Goal: Information Seeking & Learning: Learn about a topic

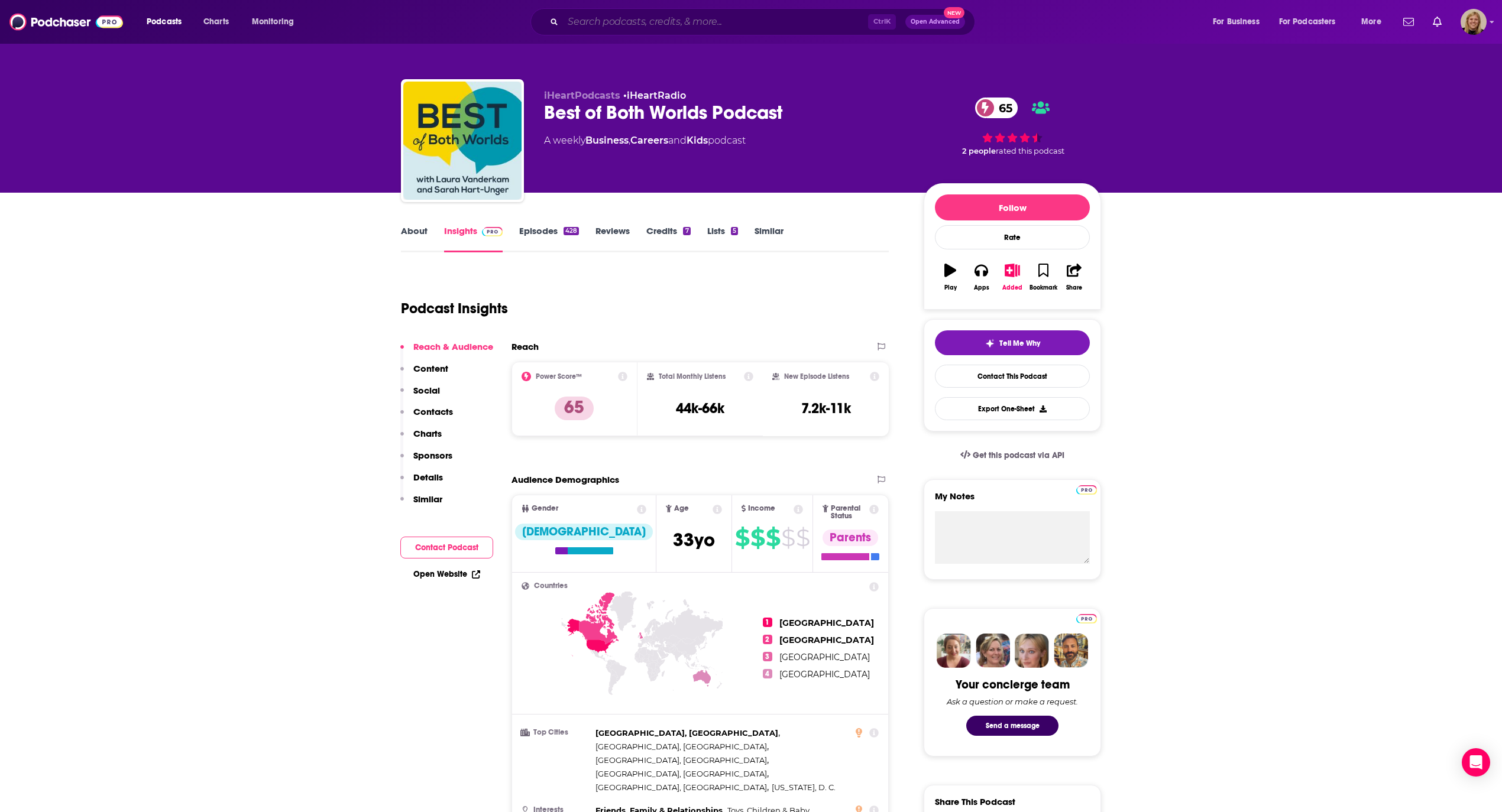
click at [679, 27] on input "Search podcasts, credits, & more..." at bounding box center [716, 21] width 305 height 19
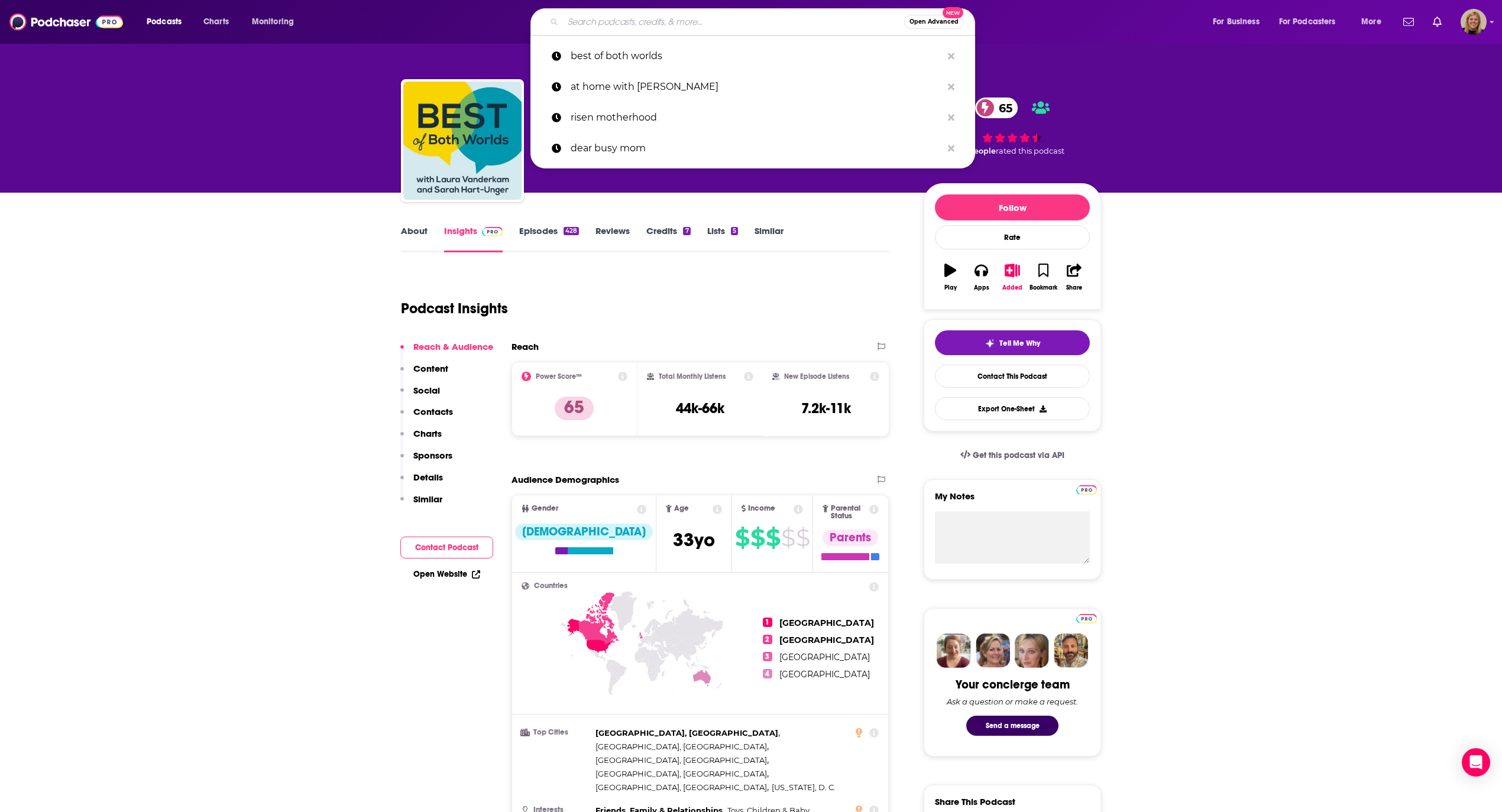
paste input "Inner Revival Podcast"
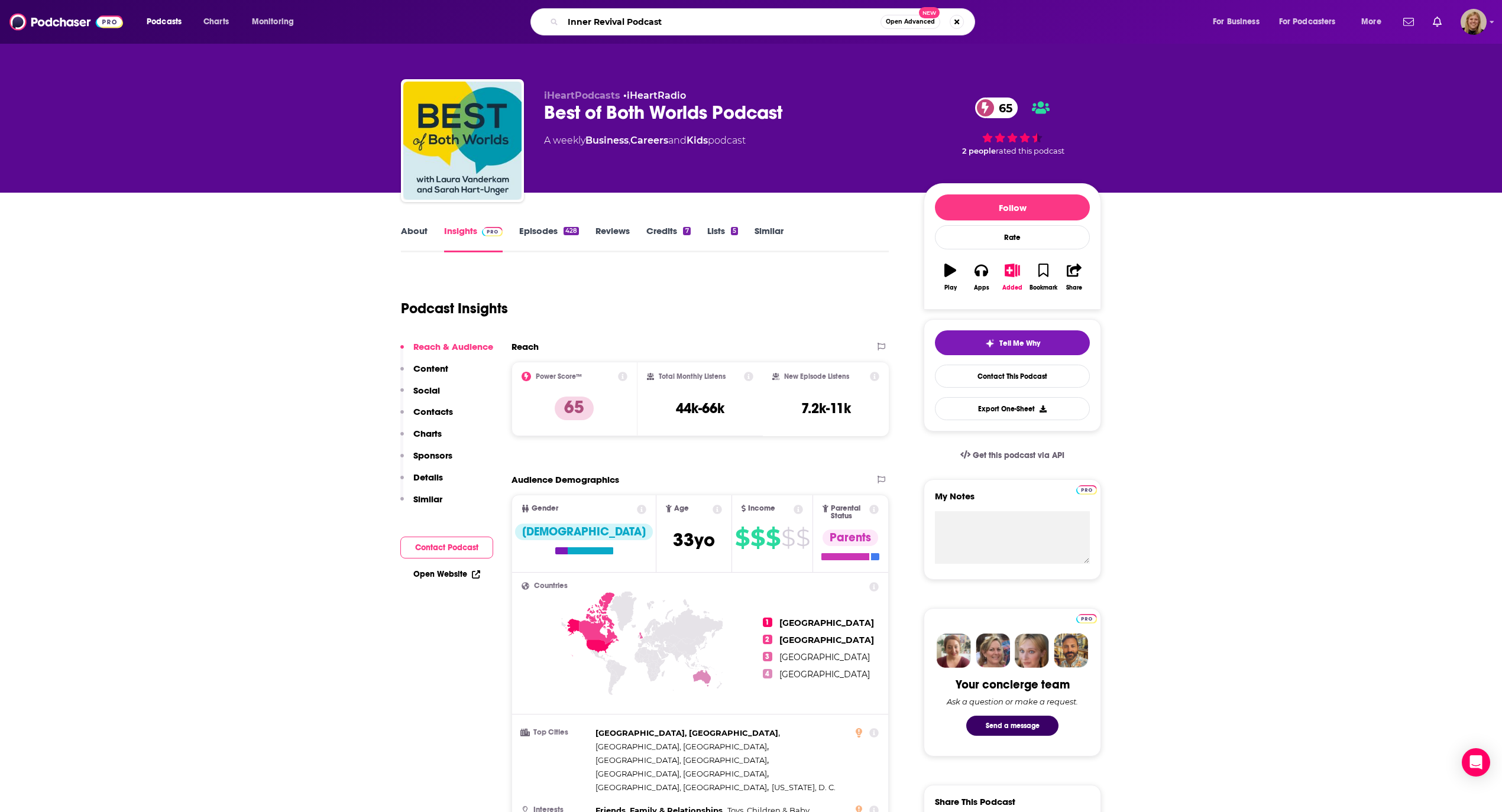
type input "Inner Revival Podcast"
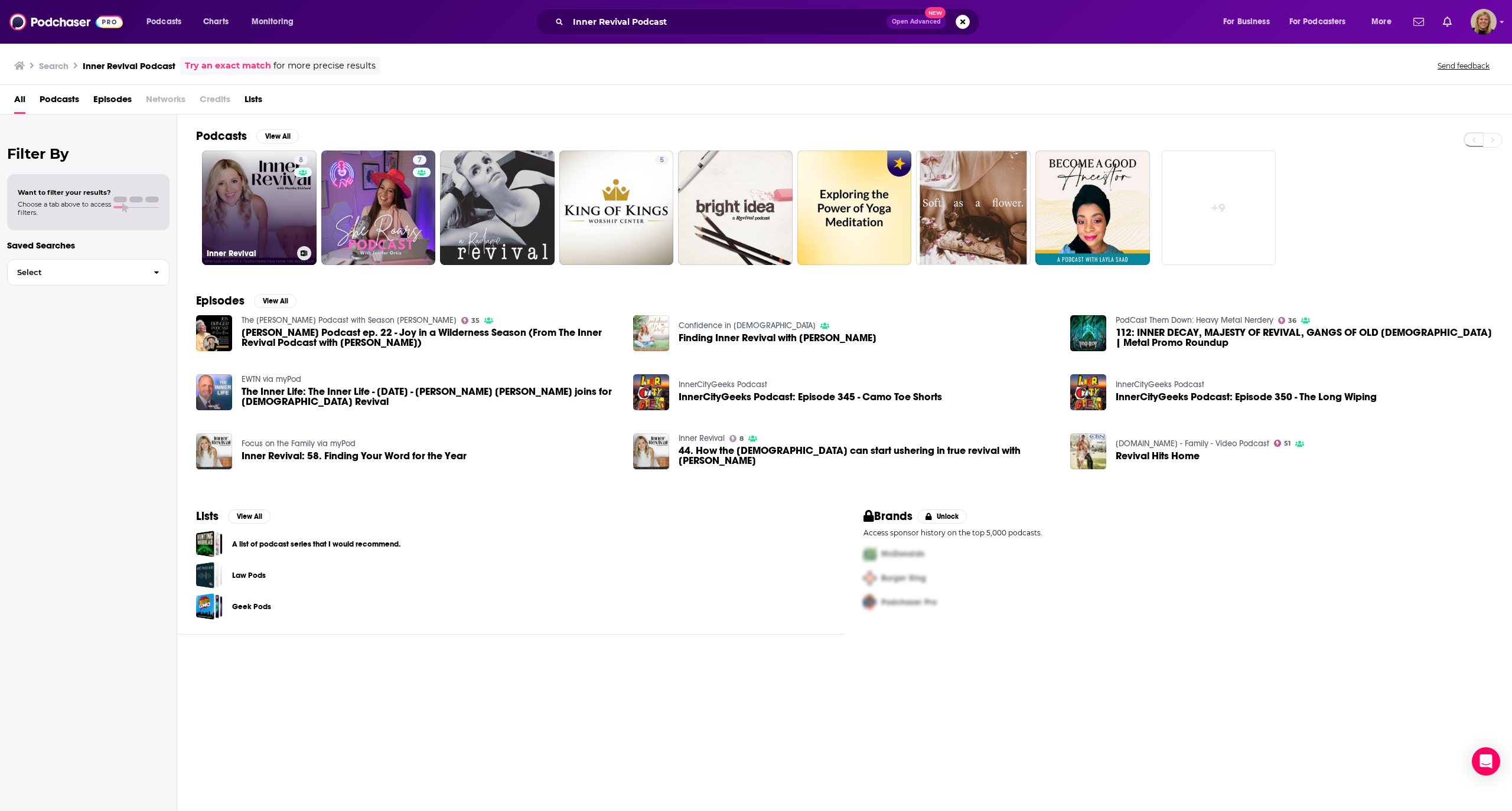
click at [274, 220] on link "8 Inner Revival" at bounding box center [260, 208] width 115 height 115
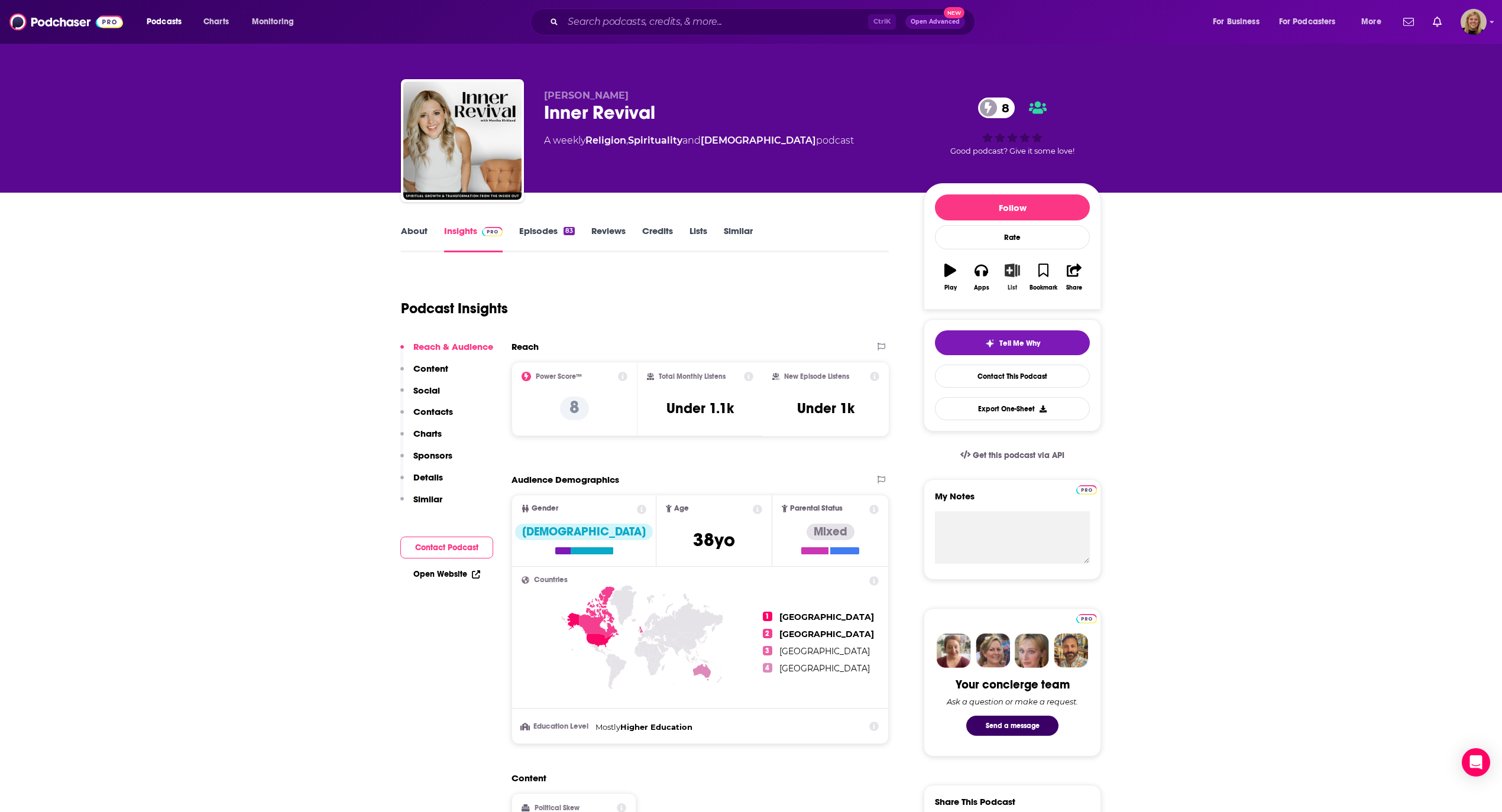
click at [1007, 270] on icon "button" at bounding box center [1012, 270] width 15 height 13
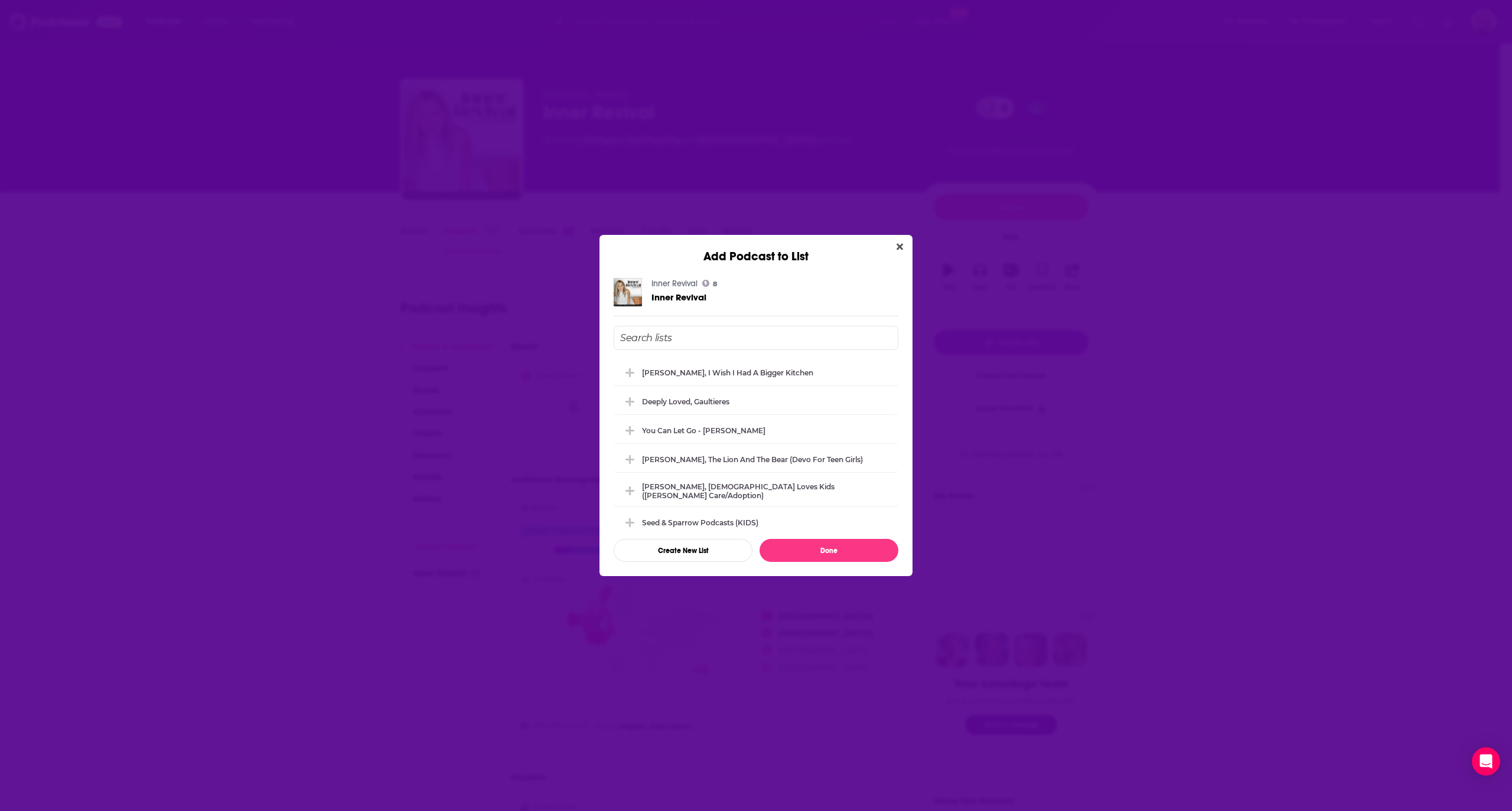
click at [667, 335] on input "Add Podcast To List" at bounding box center [755, 338] width 284 height 24
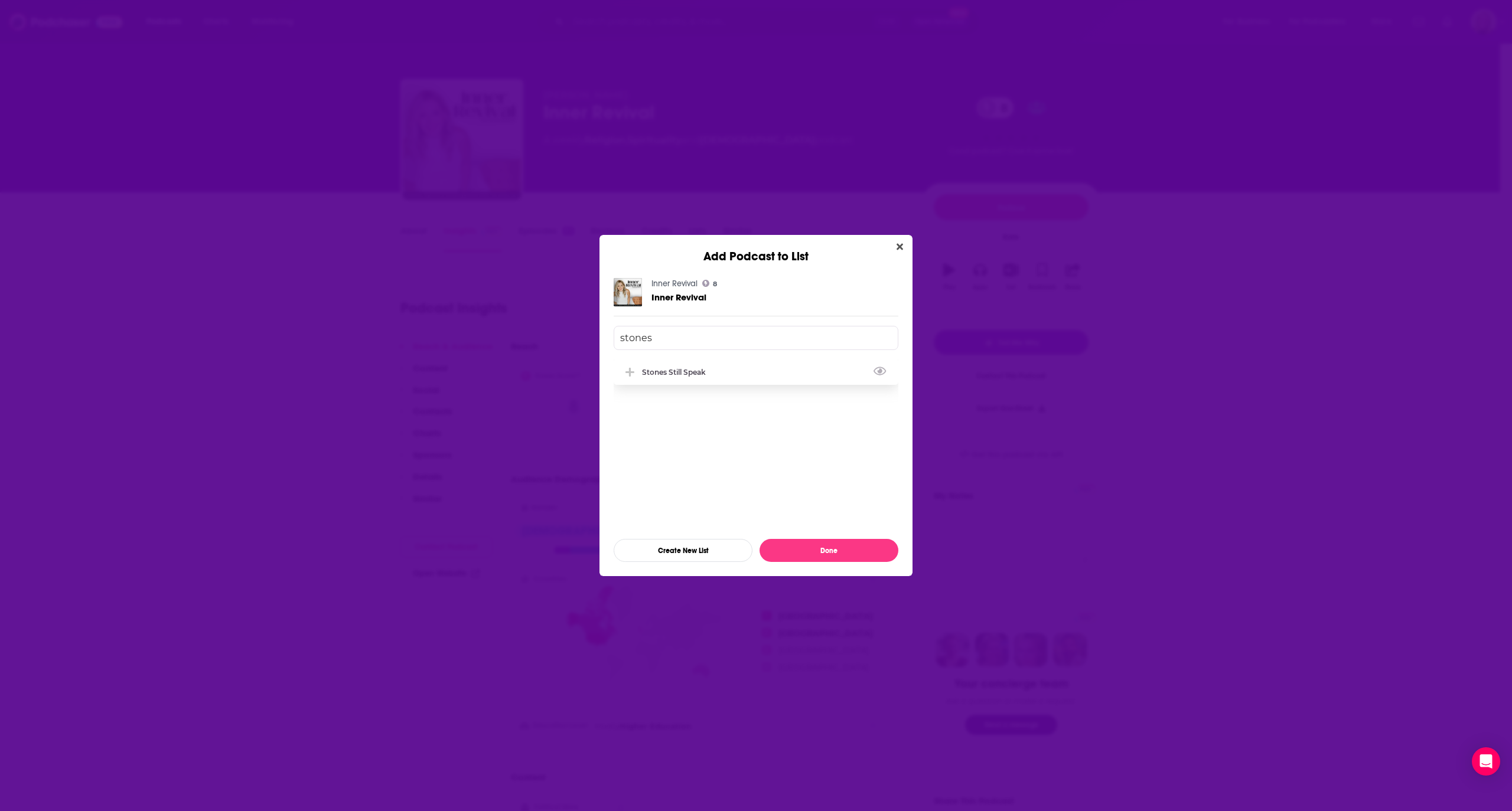
click at [697, 376] on div "Stones Still Speak" at bounding box center [755, 371] width 284 height 26
type input "stones"
click at [845, 566] on div "Inner Revival 8 Inner Revival stones Stones Still Speak Create New List Done" at bounding box center [755, 420] width 313 height 313
click at [845, 550] on button "Done" at bounding box center [829, 550] width 139 height 23
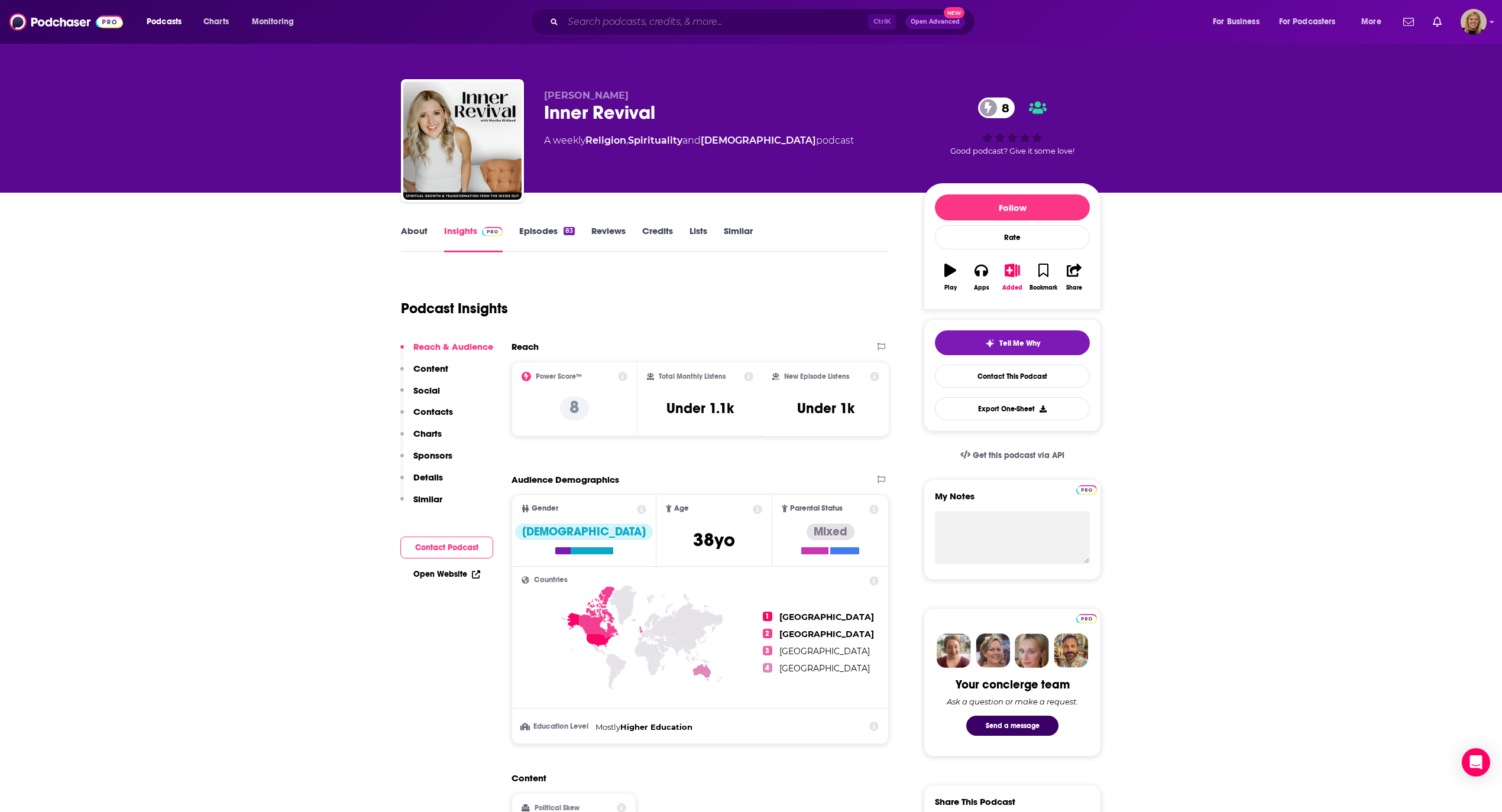
click at [574, 26] on input "Search podcasts, credits, & more..." at bounding box center [716, 21] width 305 height 19
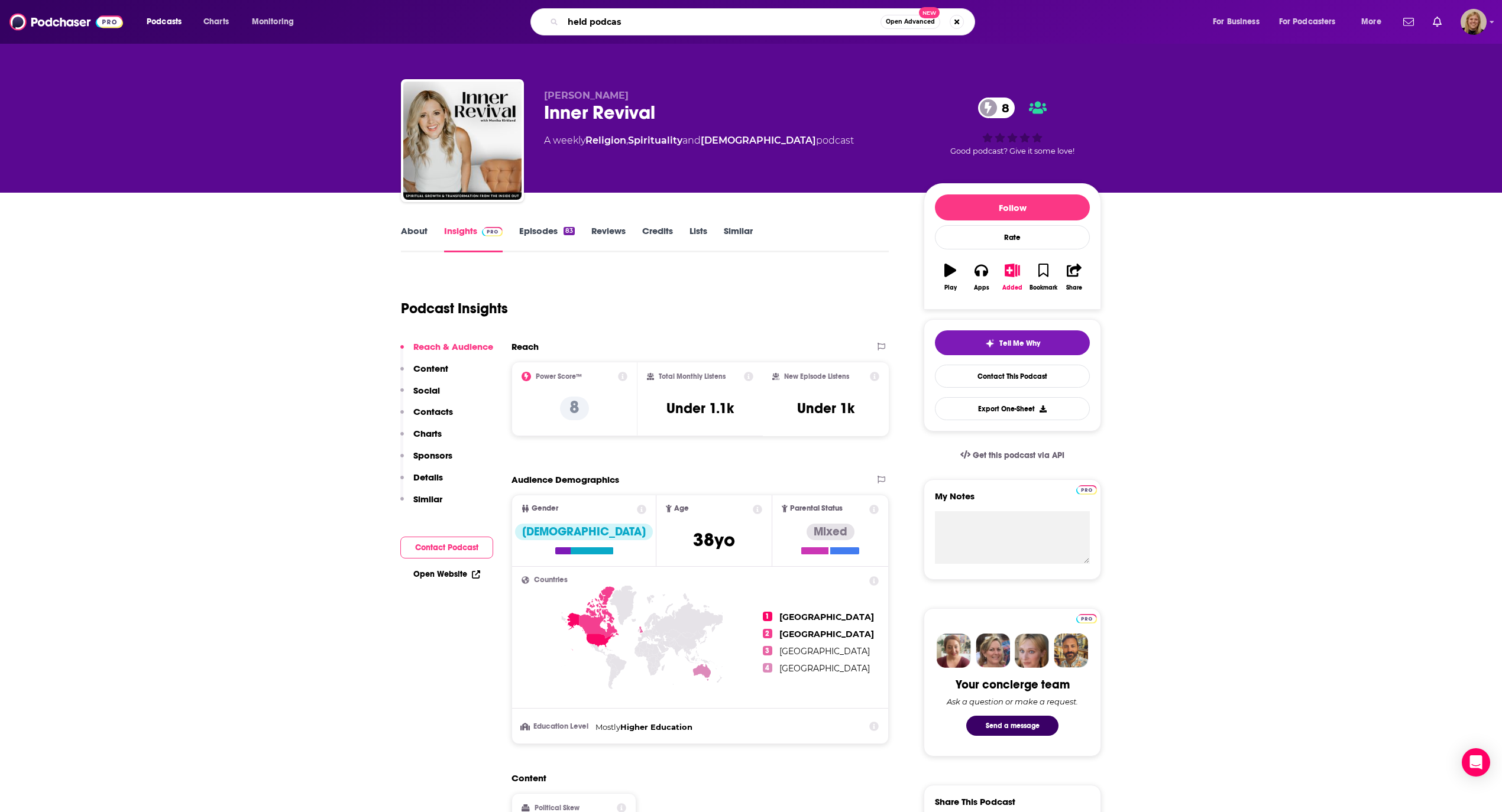
type input "held podcast"
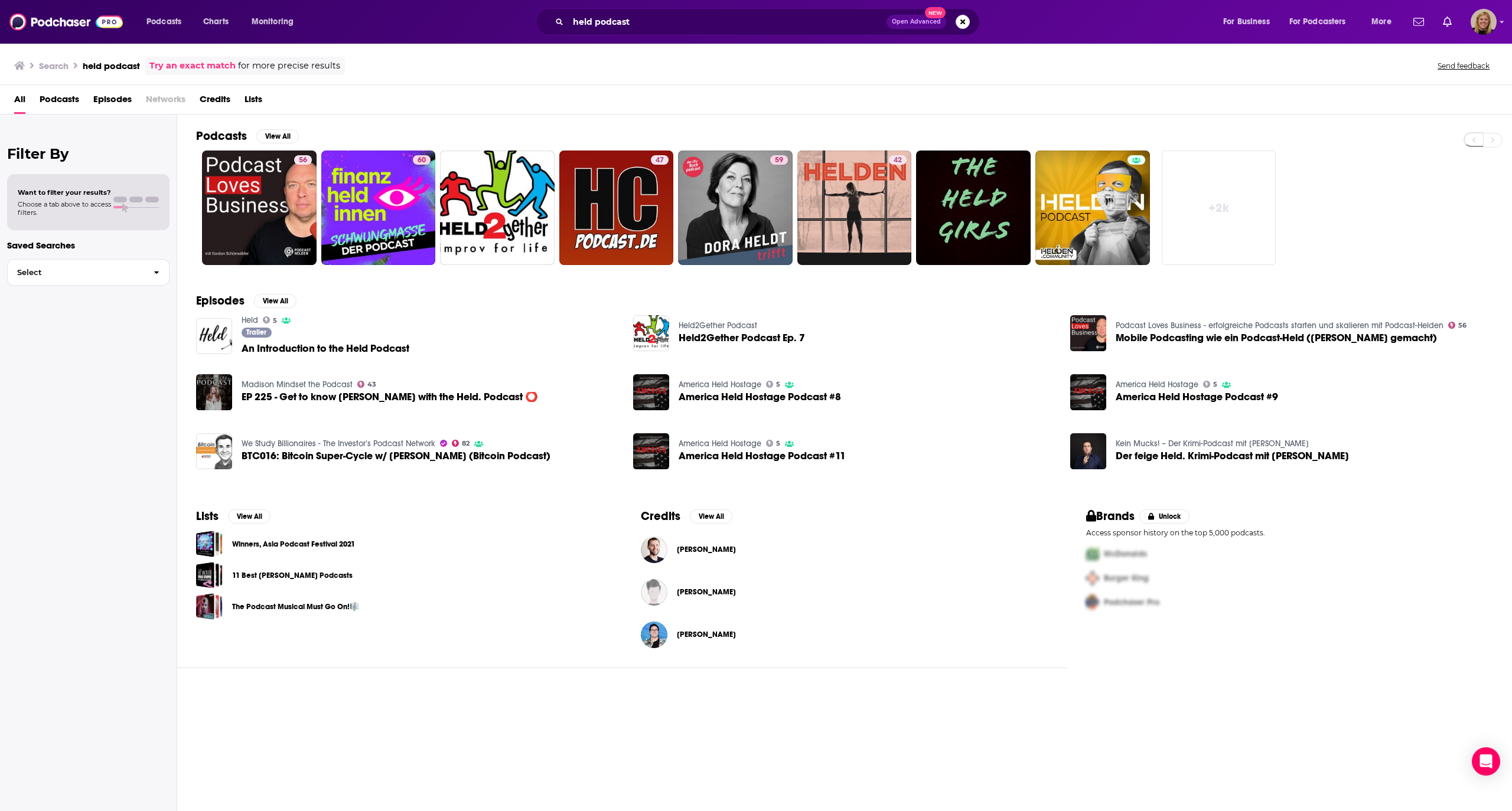
click at [606, 31] on div "held podcast Open Advanced New" at bounding box center [757, 22] width 444 height 27
click at [220, 336] on img "An Introduction to the Held Podcast" at bounding box center [214, 336] width 36 height 36
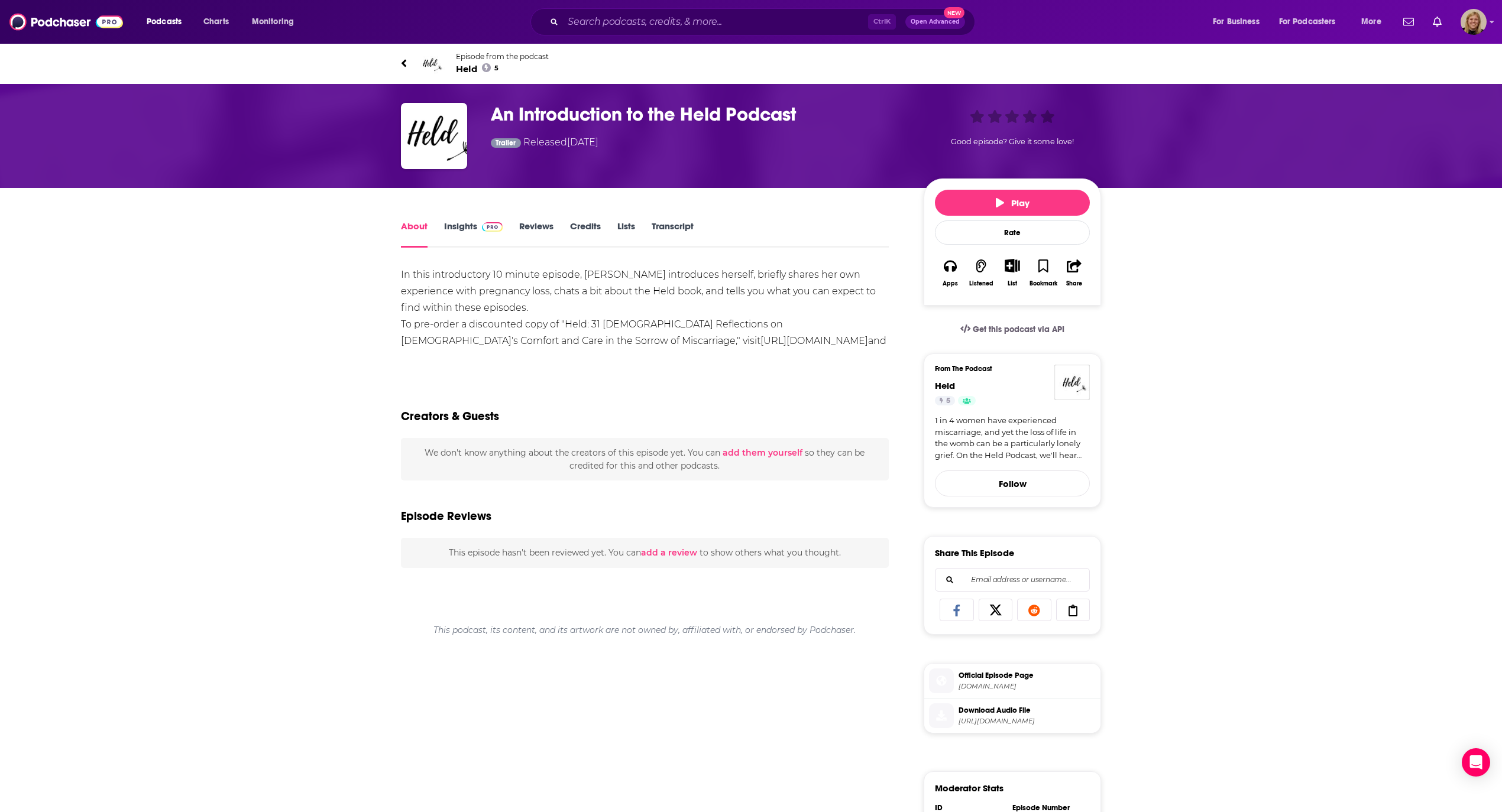
click at [480, 60] on span "Episode from the podcast" at bounding box center [502, 56] width 93 height 9
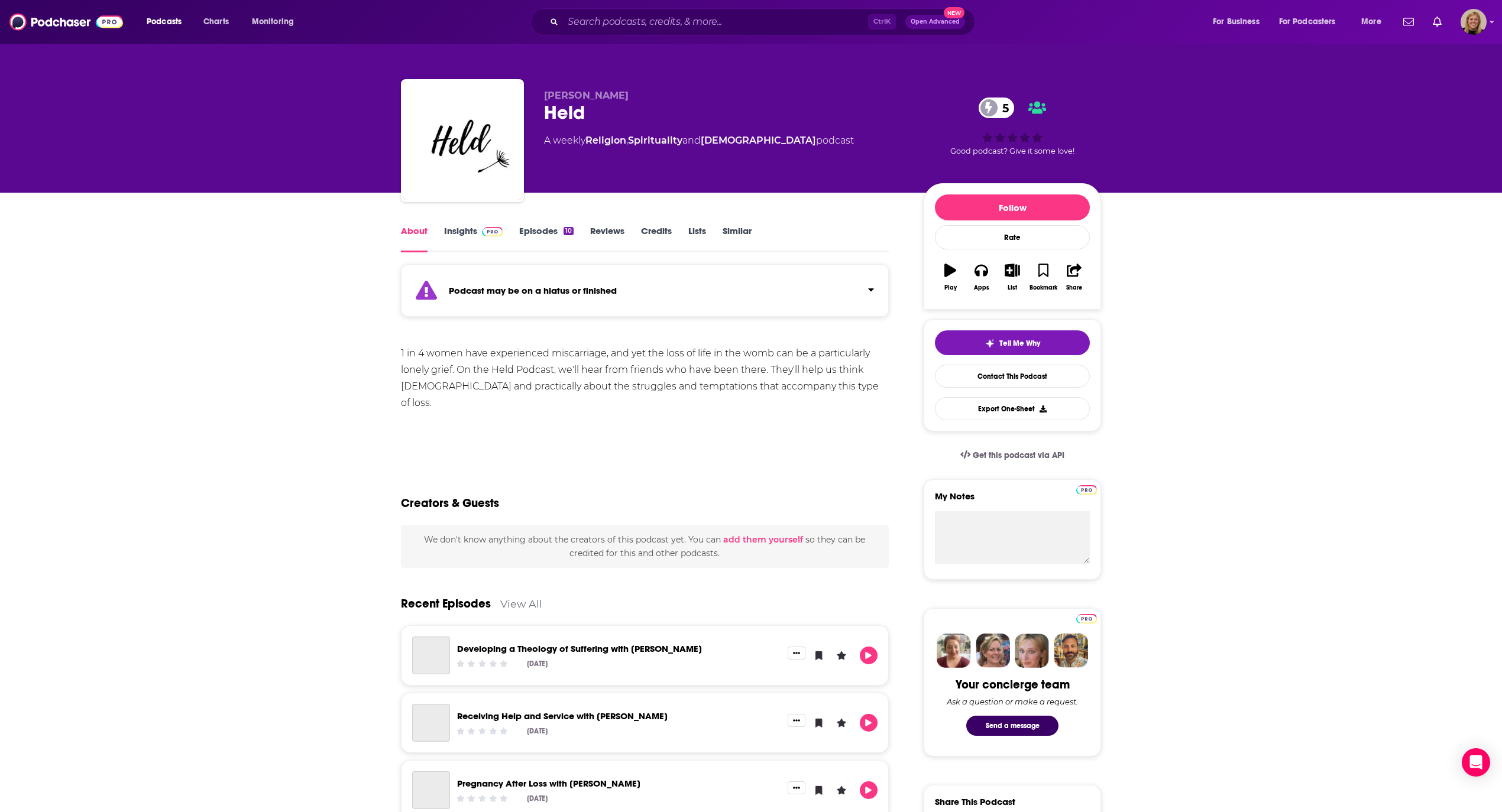
click at [582, 303] on div "Podcast may be on a hiatus or finished" at bounding box center [645, 290] width 488 height 53
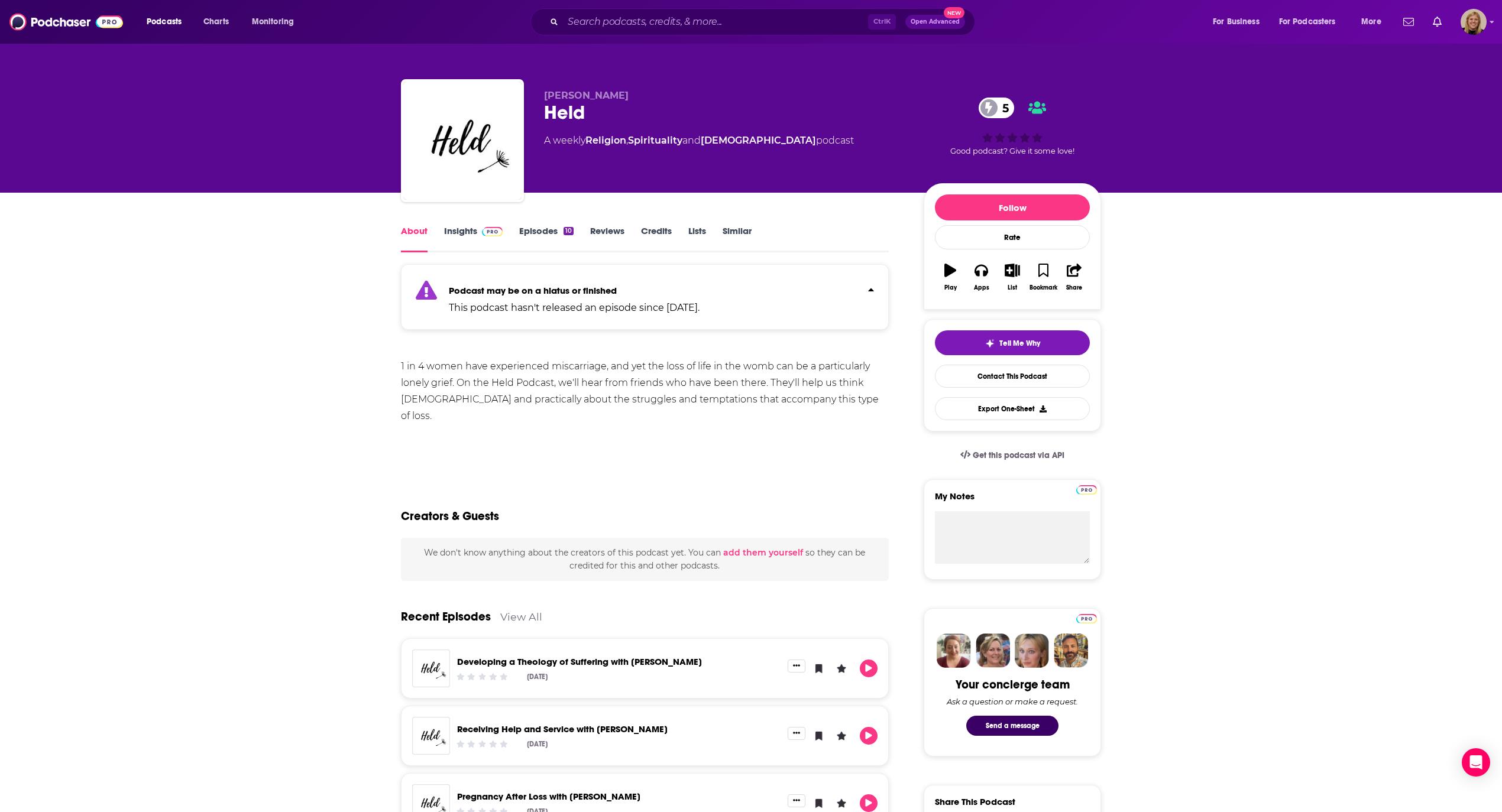
click at [243, 313] on div "About Insights Episodes 10 Reviews Credits Lists Similar Podcast may be on a hi…" at bounding box center [751, 796] width 1502 height 1205
